Goal: Transaction & Acquisition: Purchase product/service

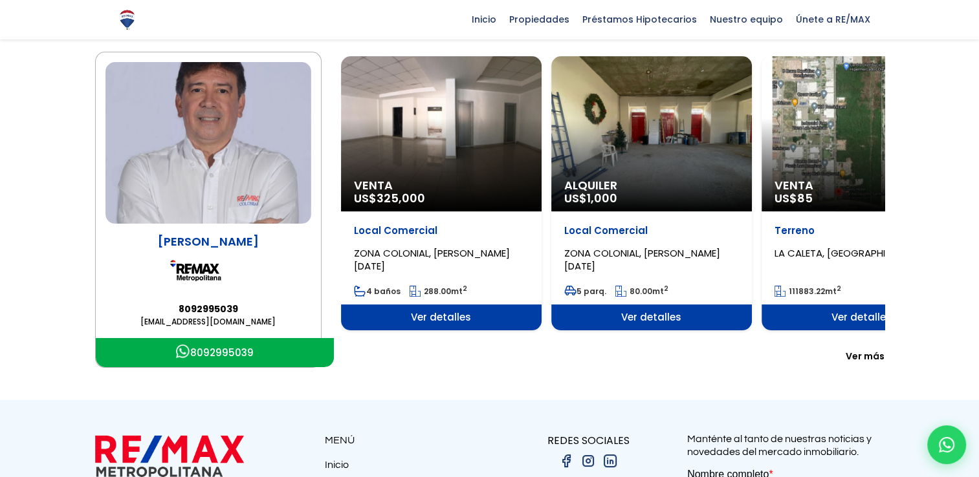
scroll to position [65, 0]
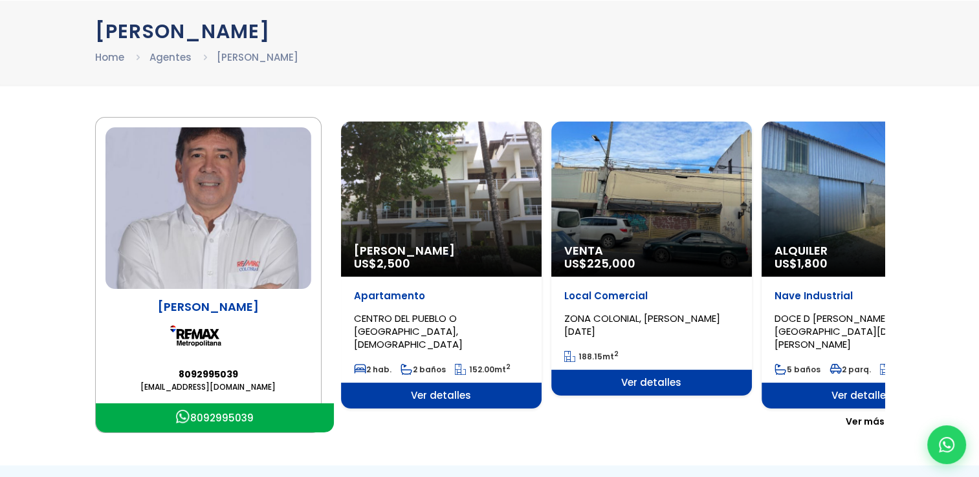
click at [867, 415] on span "Ver más" at bounding box center [864, 421] width 39 height 13
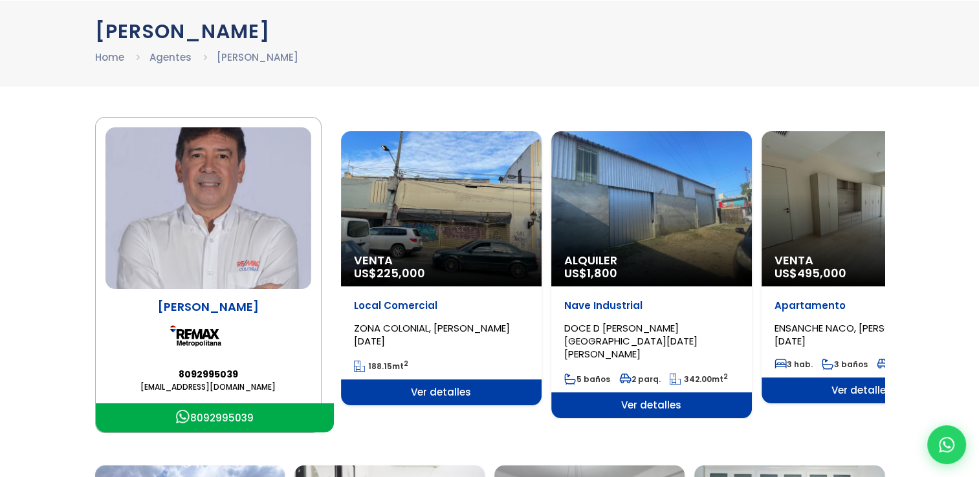
click at [831, 246] on div "Venta US$ 495,000" at bounding box center [861, 208] width 201 height 155
click at [857, 400] on span "Ver detalles" at bounding box center [861, 391] width 201 height 26
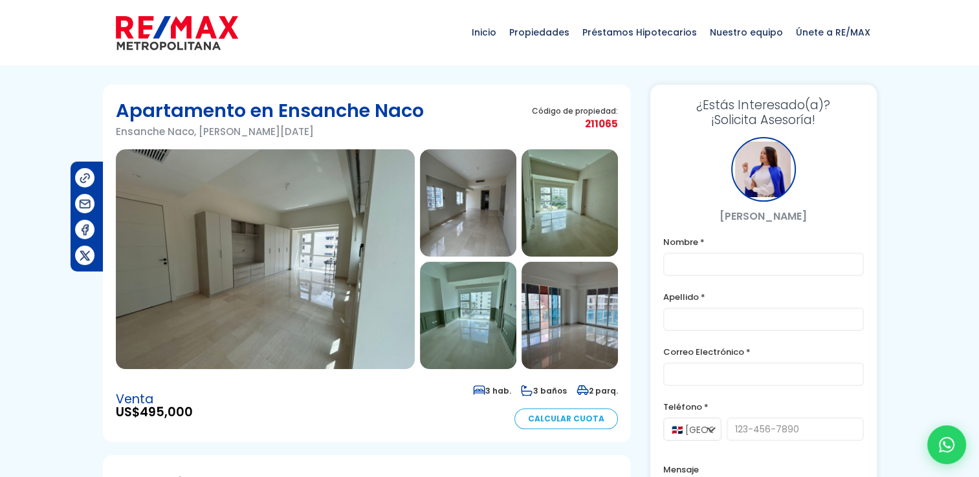
click at [596, 317] on img at bounding box center [569, 315] width 96 height 107
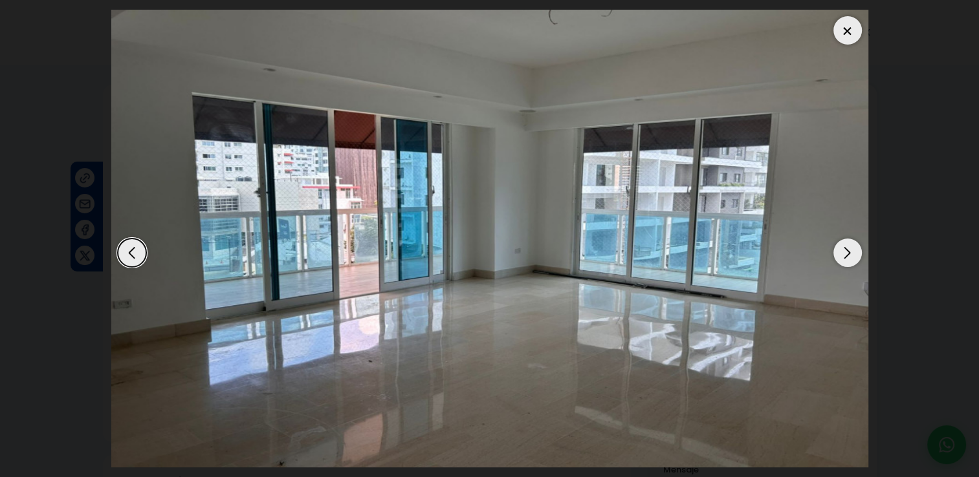
click at [129, 250] on div "Previous slide" at bounding box center [132, 253] width 28 height 28
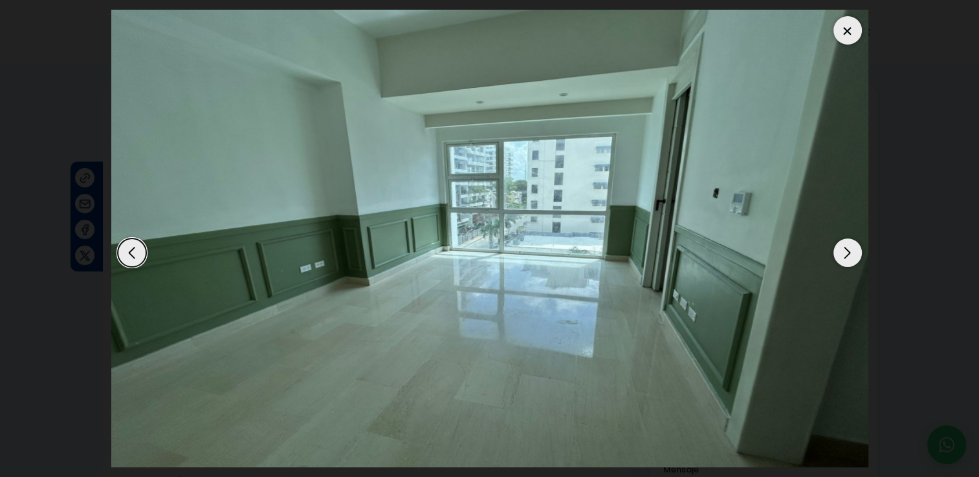
click at [129, 250] on div "Previous slide" at bounding box center [132, 253] width 28 height 28
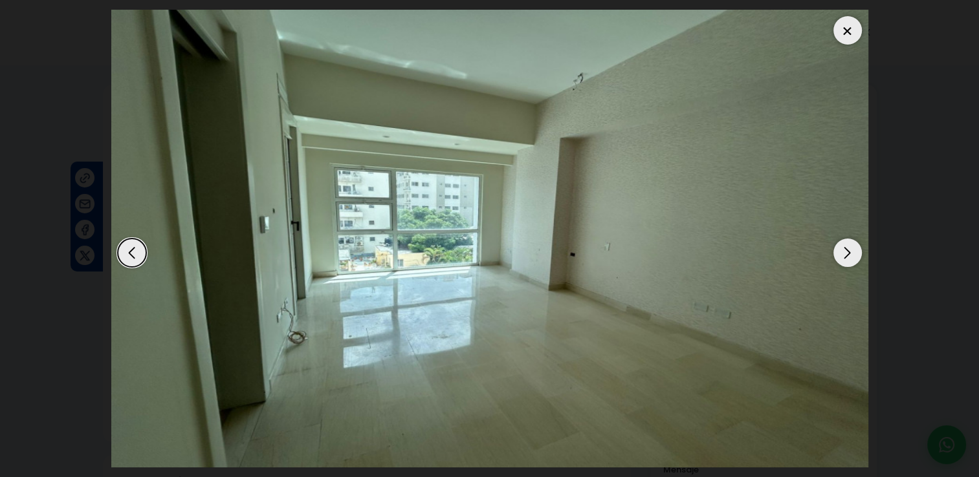
click at [129, 250] on div "Previous slide" at bounding box center [132, 253] width 28 height 28
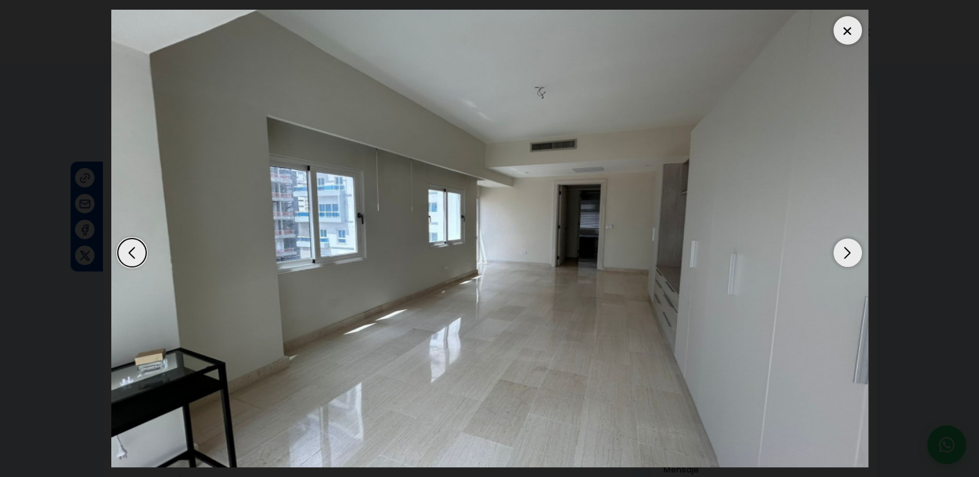
click at [129, 250] on div "Previous slide" at bounding box center [132, 253] width 28 height 28
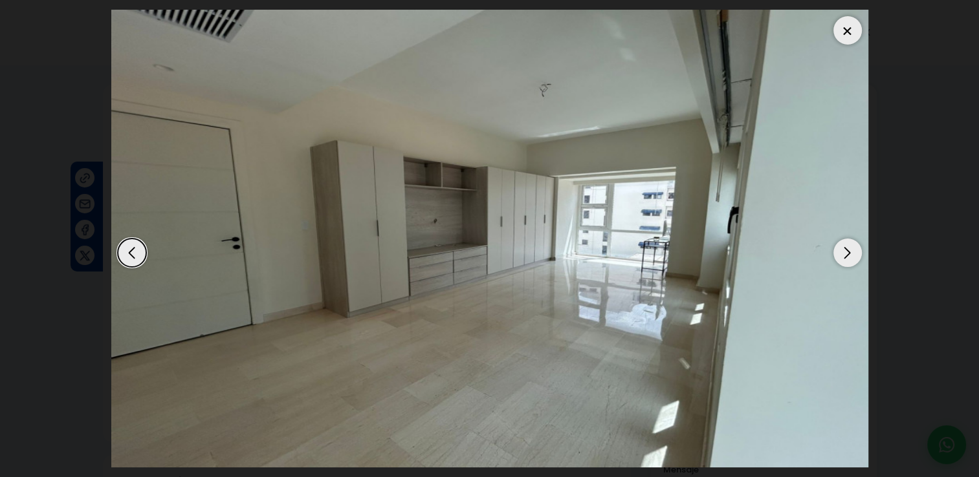
click at [129, 250] on div "Previous slide" at bounding box center [132, 253] width 28 height 28
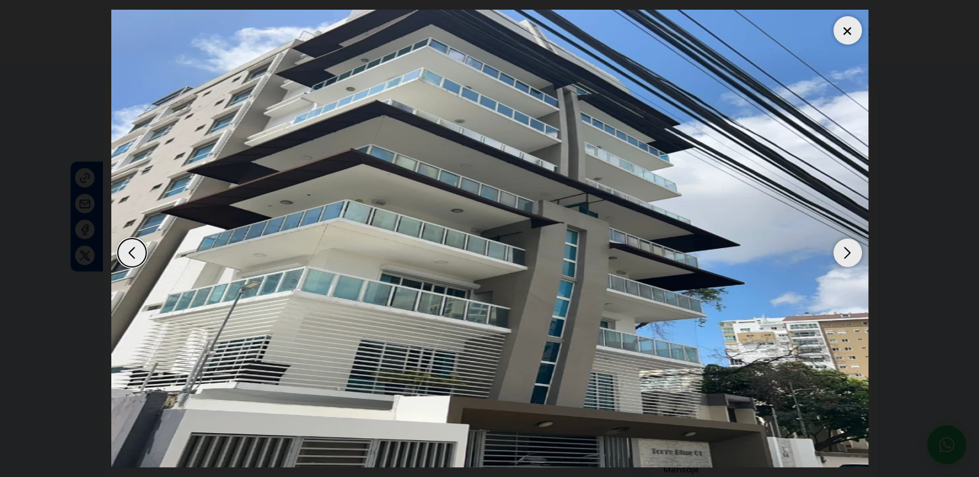
click at [129, 250] on div "Previous slide" at bounding box center [132, 253] width 28 height 28
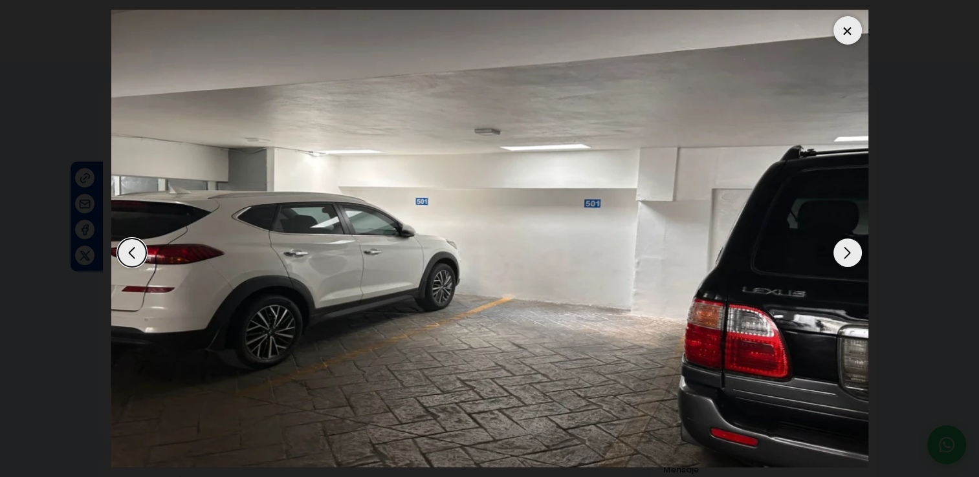
click at [129, 250] on div "Previous slide" at bounding box center [132, 253] width 28 height 28
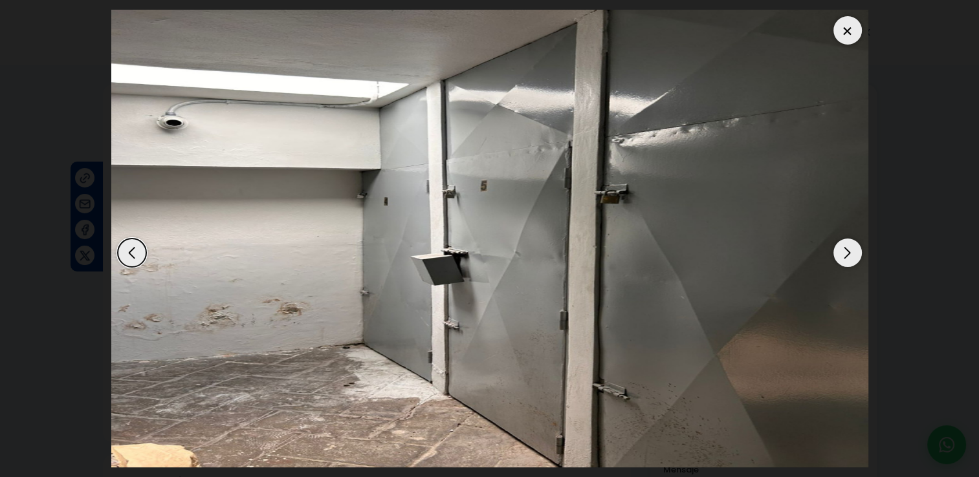
click at [129, 250] on div "Previous slide" at bounding box center [132, 253] width 28 height 28
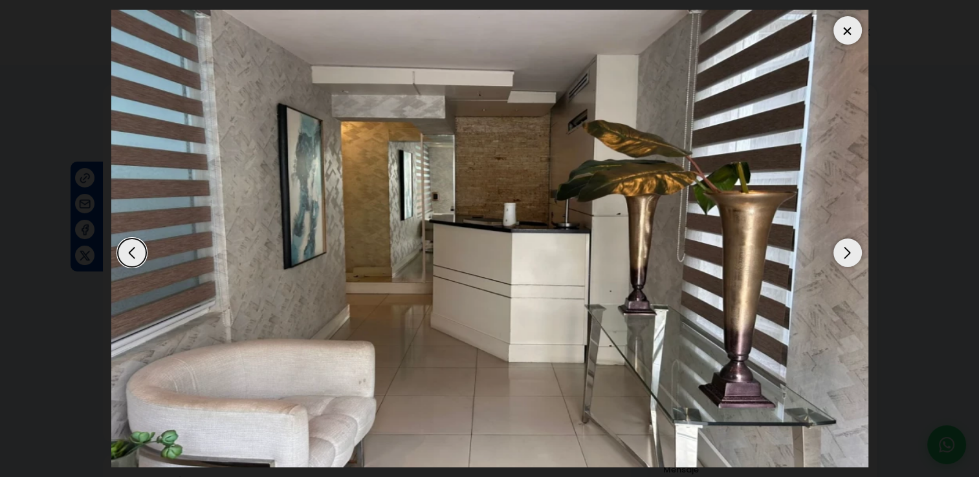
click at [129, 250] on div "Previous slide" at bounding box center [132, 253] width 28 height 28
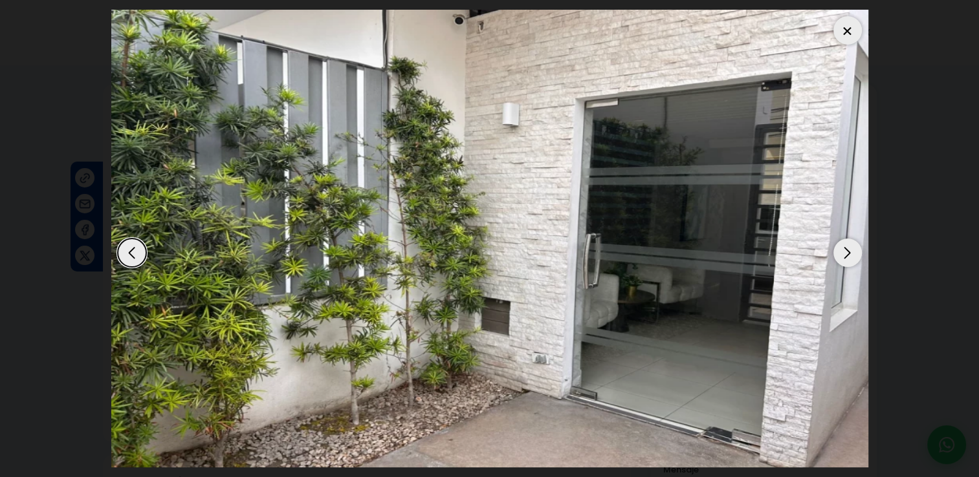
click at [129, 250] on div "Previous slide" at bounding box center [132, 253] width 28 height 28
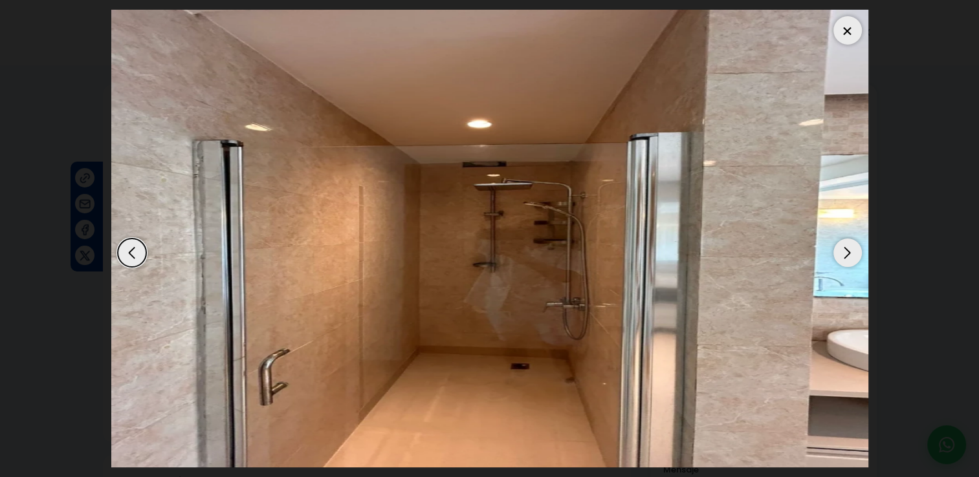
click at [129, 250] on div "Previous slide" at bounding box center [132, 253] width 28 height 28
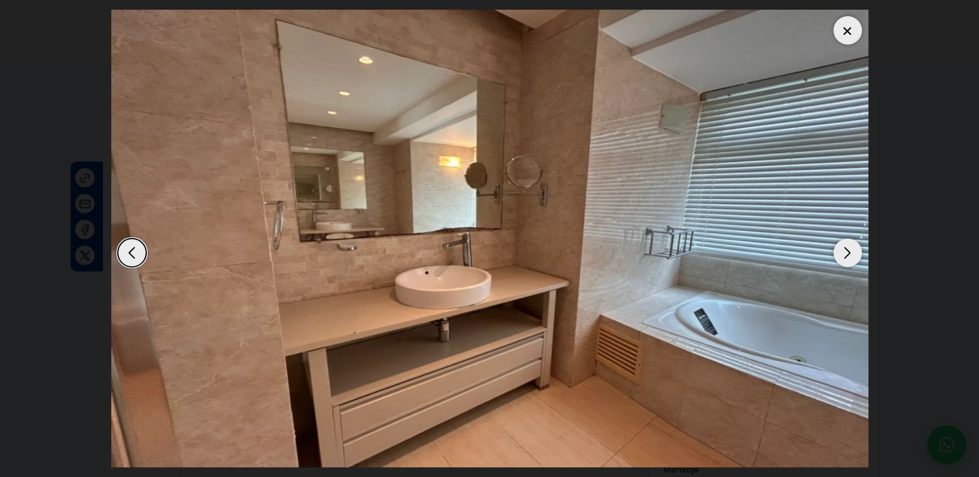
click at [129, 250] on div "Previous slide" at bounding box center [132, 253] width 28 height 28
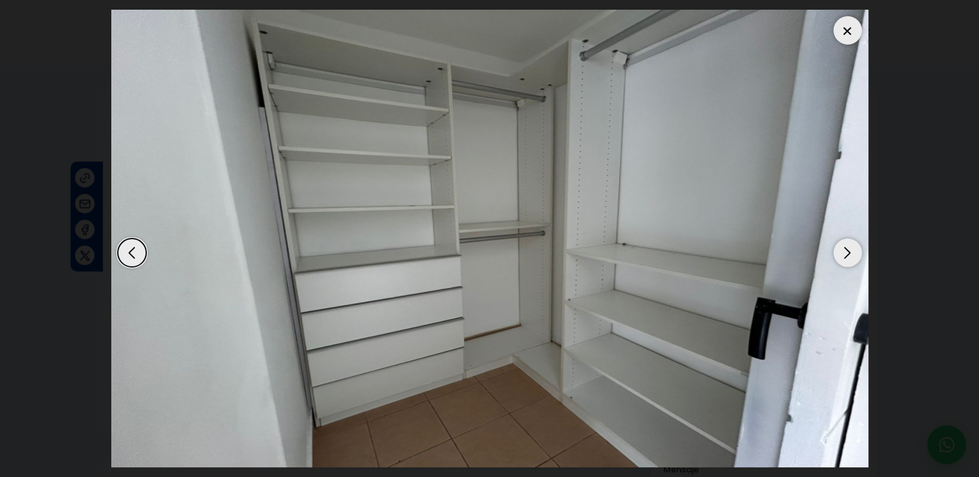
click at [129, 250] on div "Previous slide" at bounding box center [132, 253] width 28 height 28
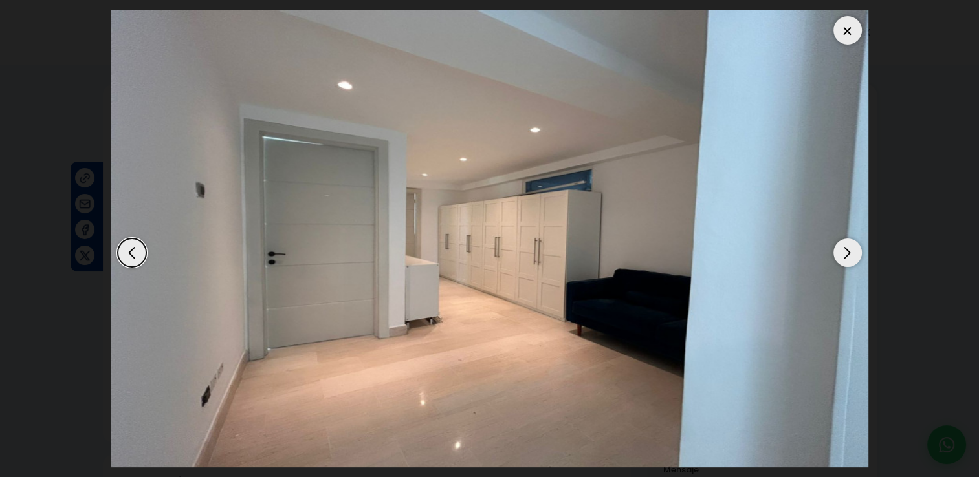
click at [840, 38] on div at bounding box center [847, 30] width 28 height 28
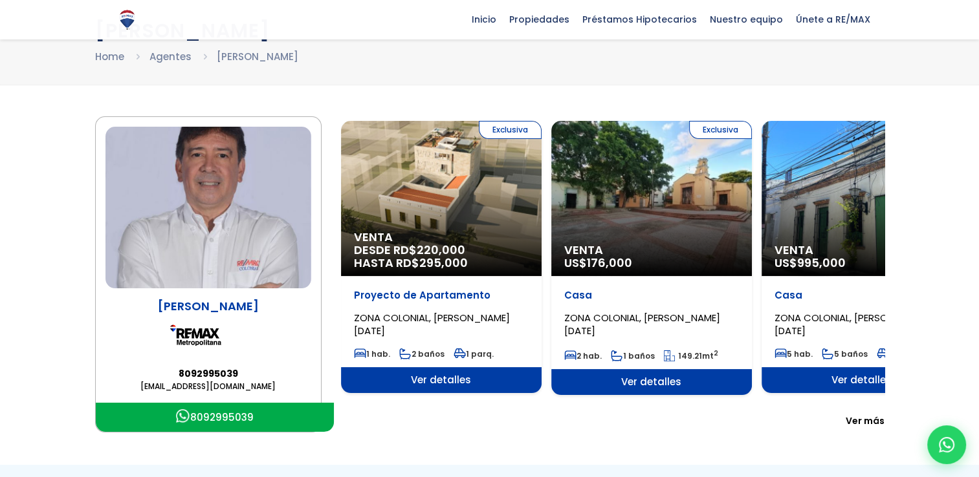
click at [867, 415] on span "Ver más" at bounding box center [864, 421] width 39 height 13
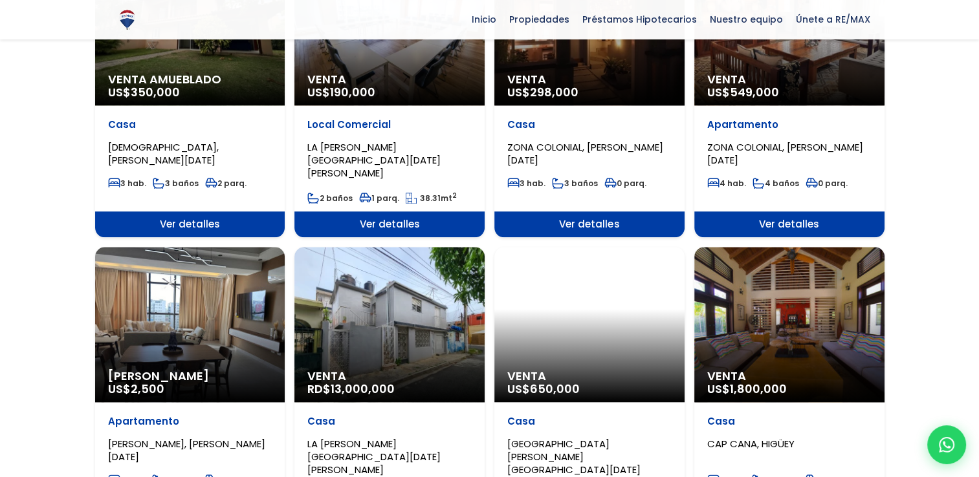
scroll to position [1164, 0]
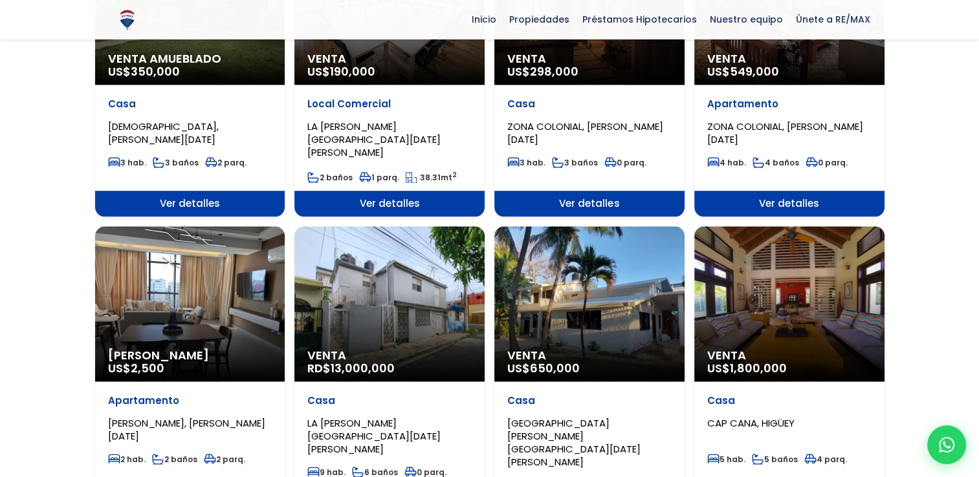
click at [385, 298] on div "Venta RD$ 13,000,000" at bounding box center [389, 303] width 190 height 155
